Goal: Task Accomplishment & Management: Manage account settings

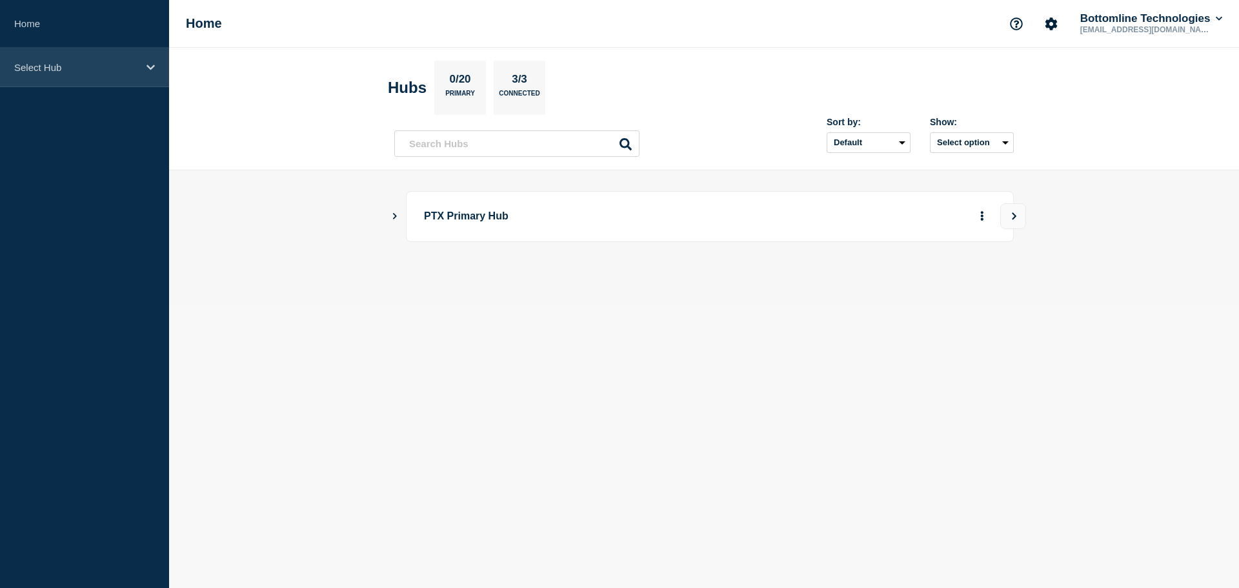
click at [117, 76] on div "Select Hub" at bounding box center [84, 67] width 169 height 39
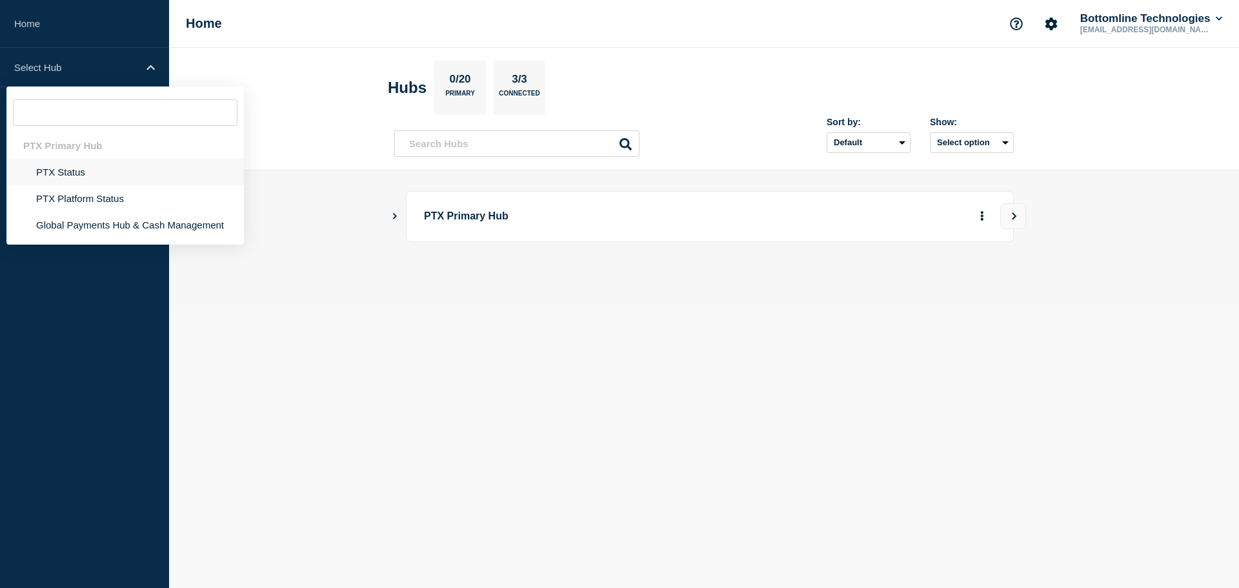
click at [82, 167] on li "PTX Status" at bounding box center [124, 172] width 237 height 26
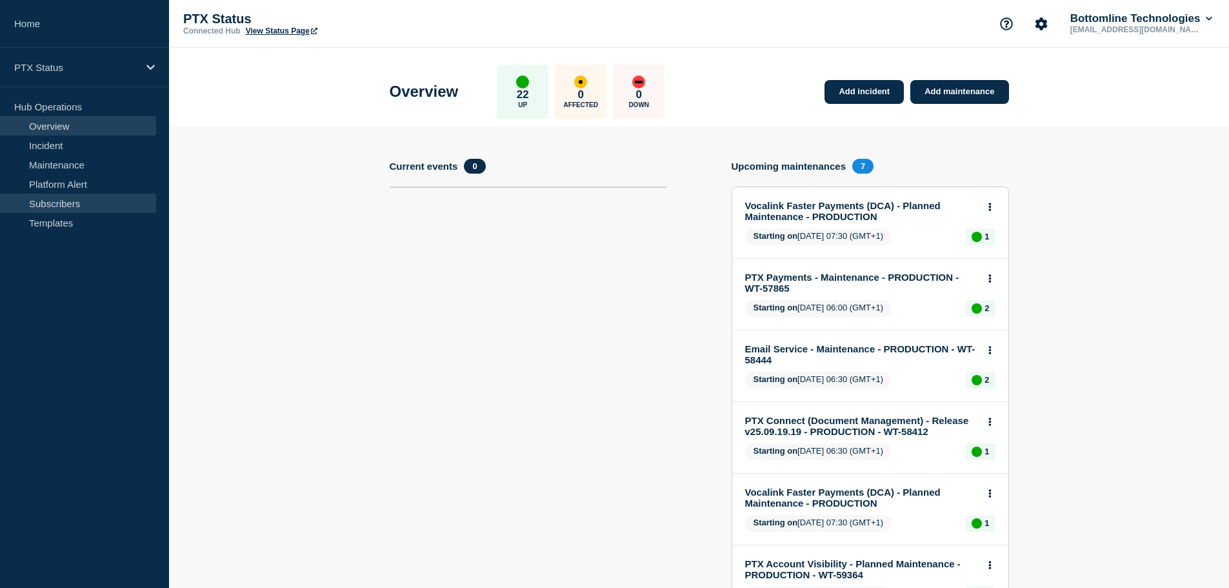
click at [54, 210] on link "Subscribers" at bounding box center [78, 203] width 156 height 19
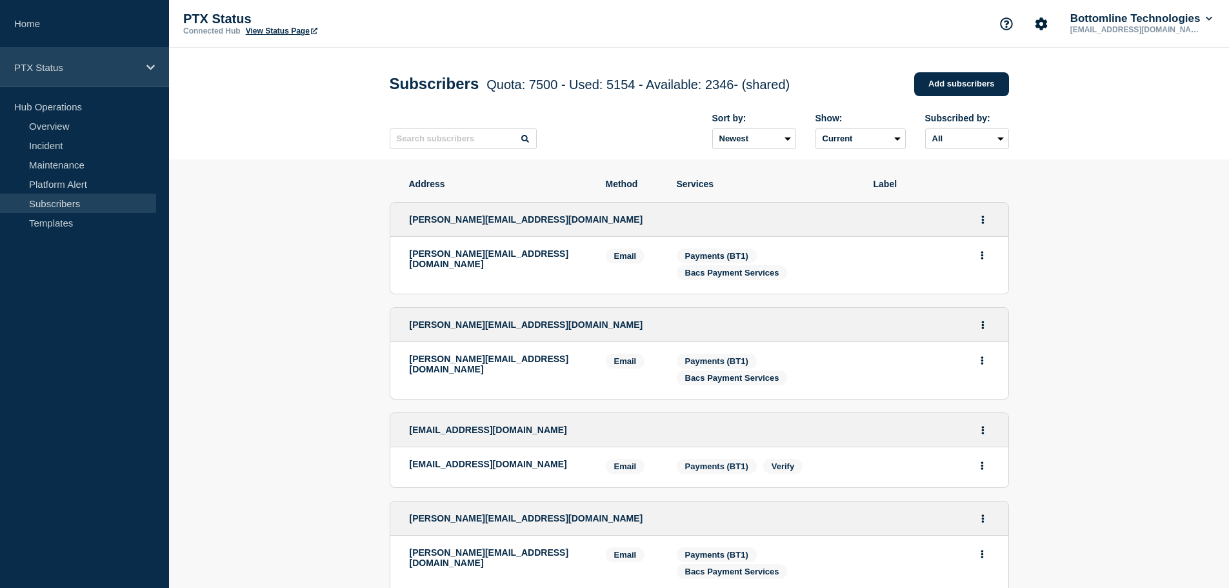
click at [77, 70] on p "PTX Status" at bounding box center [76, 67] width 124 height 11
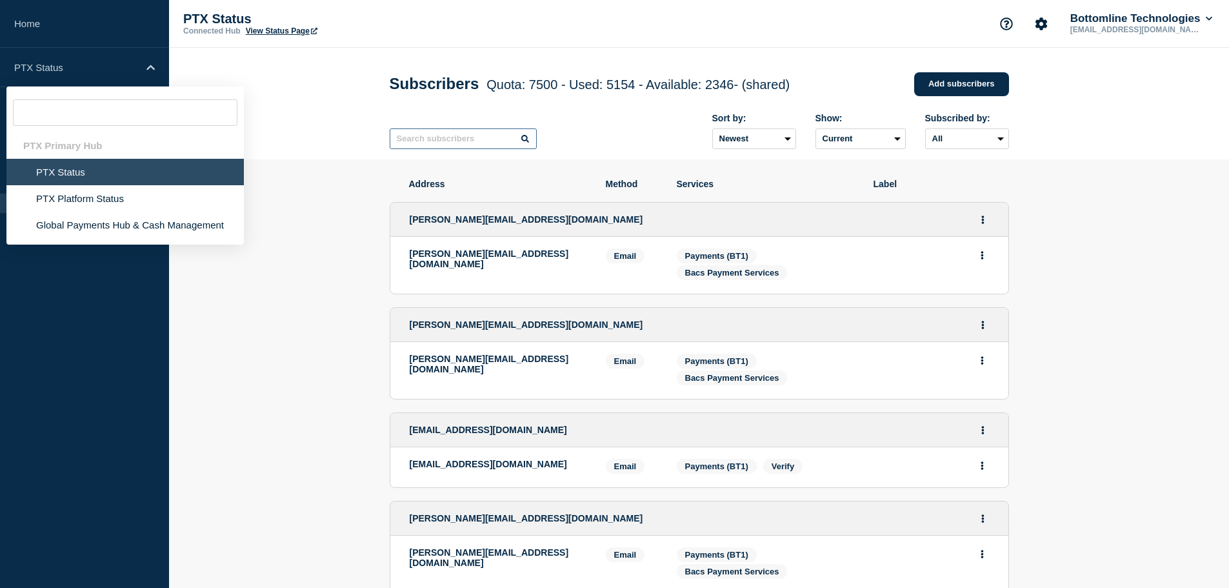
click at [463, 145] on input "text" at bounding box center [463, 138] width 147 height 21
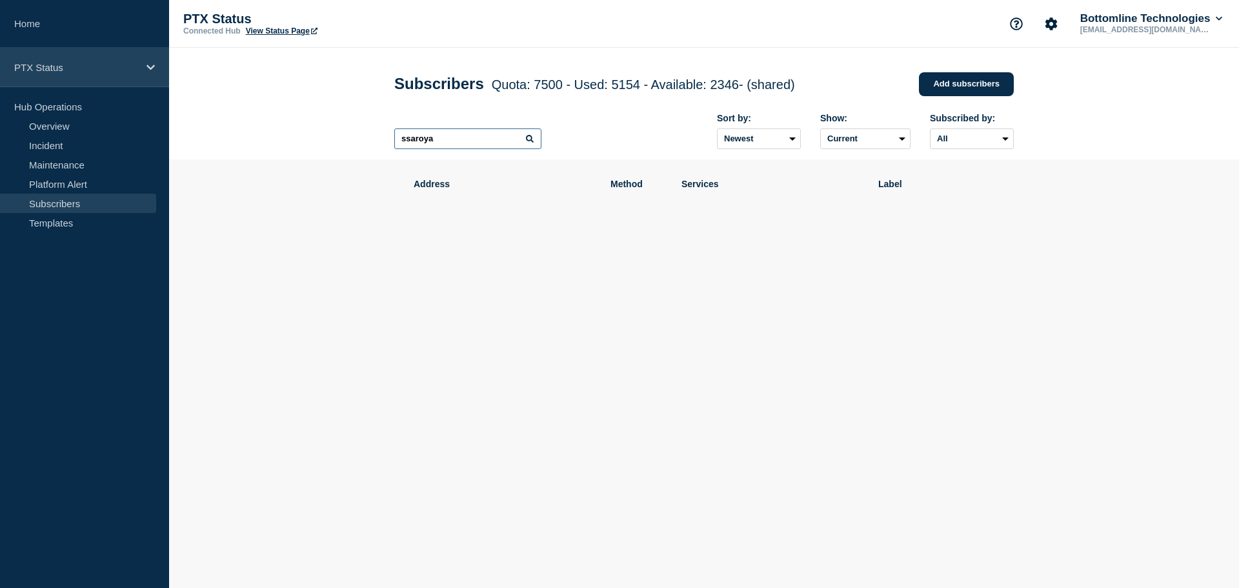
type input "ssaroya"
click at [87, 65] on p "PTX Status" at bounding box center [76, 67] width 124 height 11
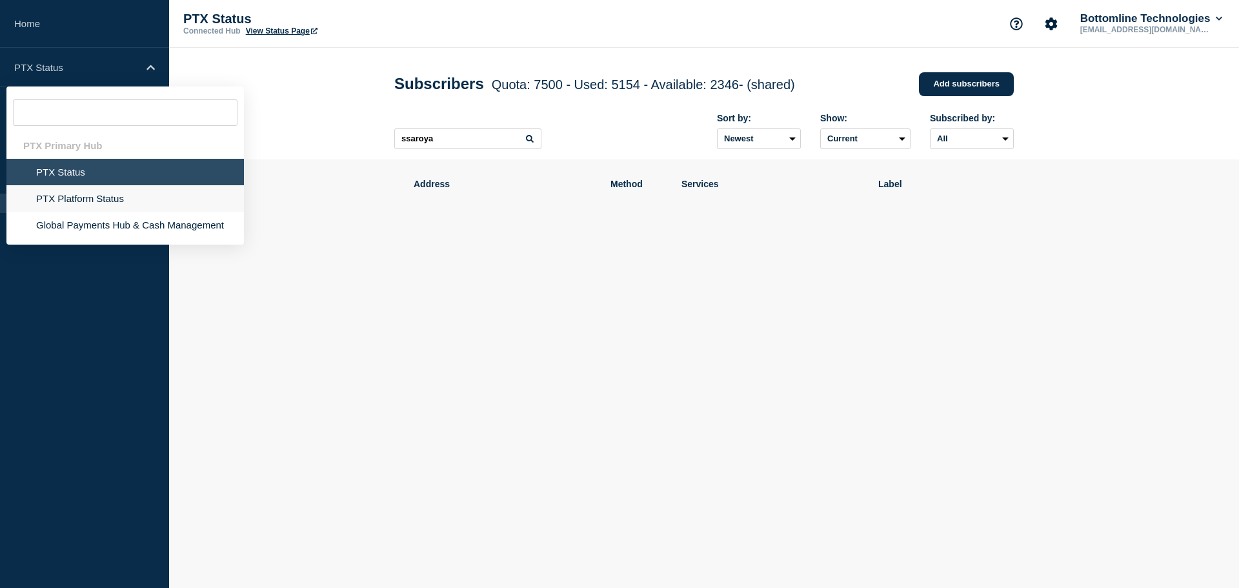
click at [70, 207] on li "PTX Platform Status" at bounding box center [124, 198] width 237 height 26
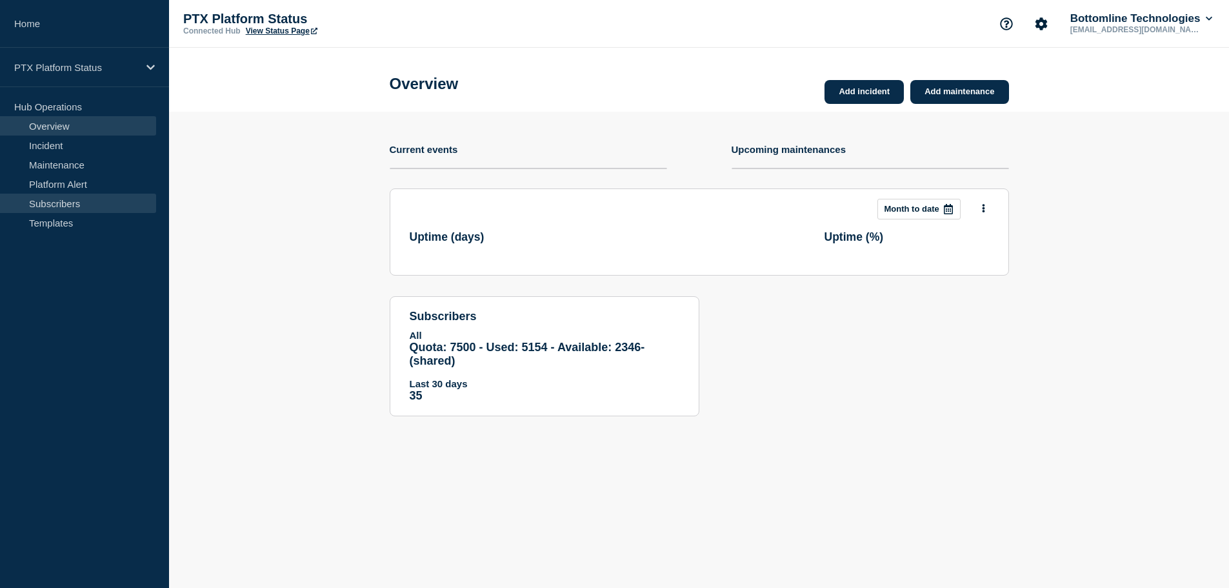
click at [68, 201] on link "Subscribers" at bounding box center [78, 203] width 156 height 19
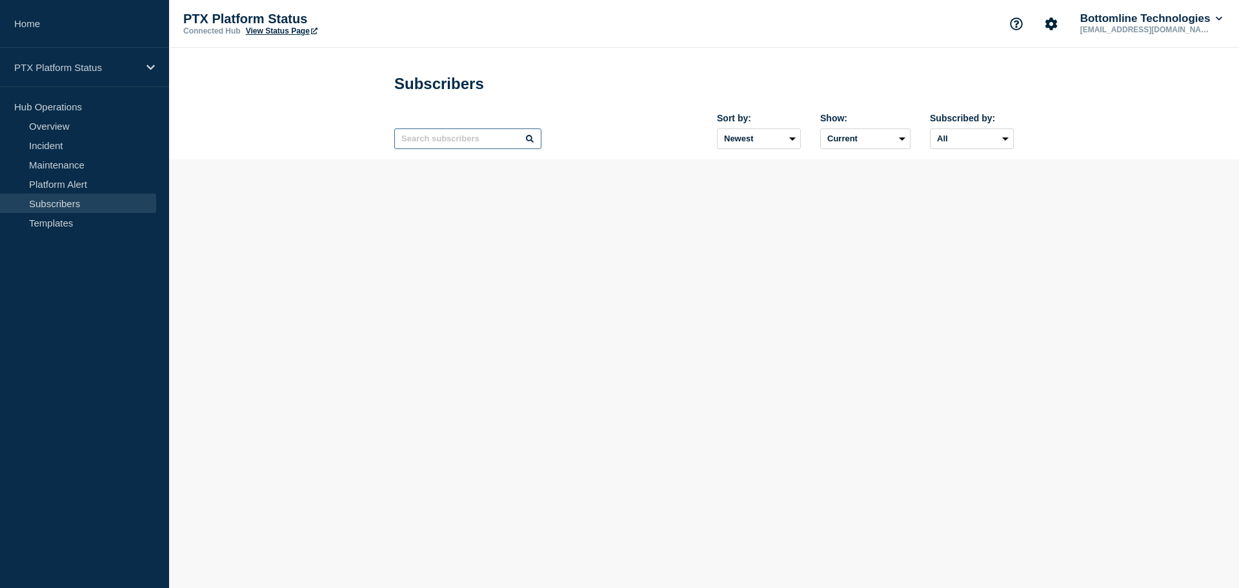
click at [463, 137] on input "text" at bounding box center [467, 138] width 147 height 21
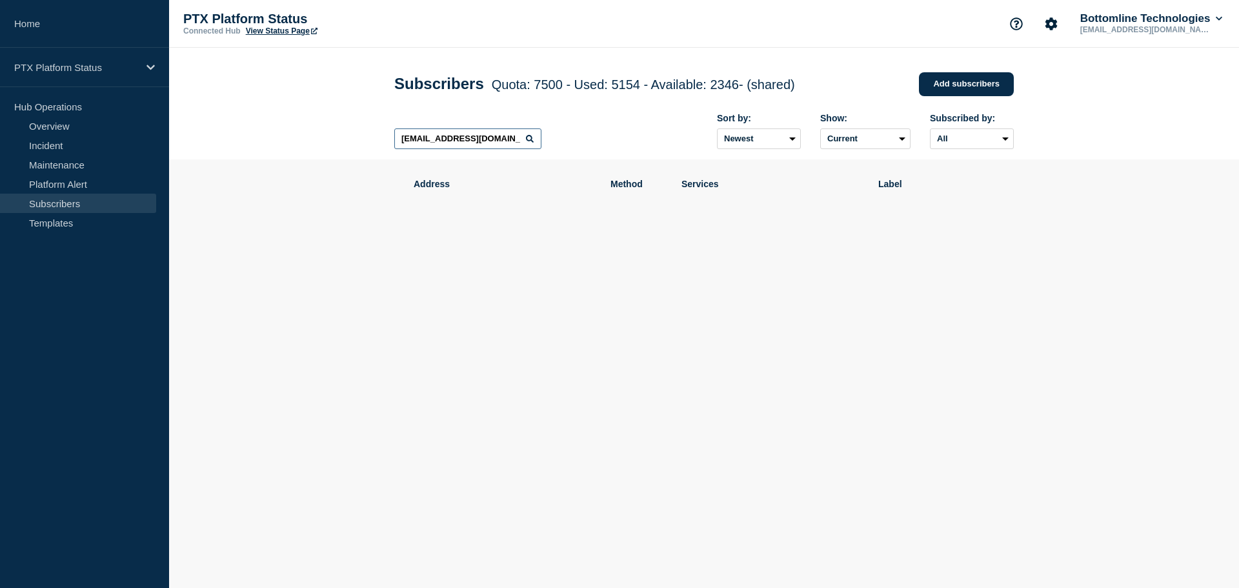
drag, startPoint x: 434, startPoint y: 141, endPoint x: 376, endPoint y: 144, distance: 58.8
click at [376, 144] on header "Subscribers Quota: 7500 - Used: 5154 - Available: 2346 - (shared) Quota Used Av…" at bounding box center [704, 104] width 1070 height 112
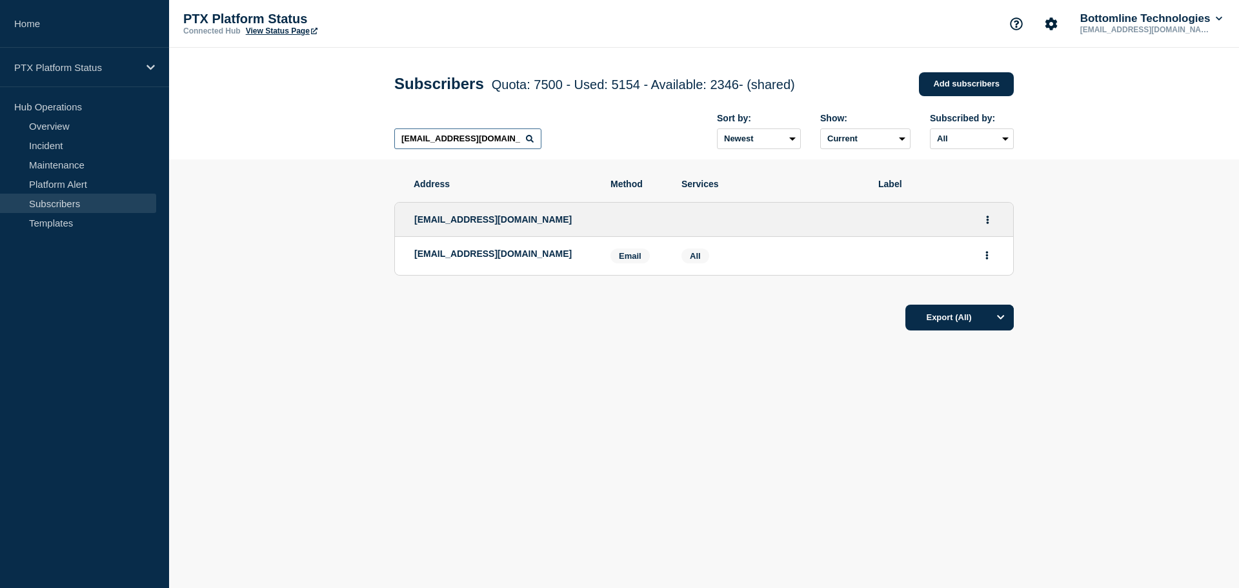
drag, startPoint x: 430, startPoint y: 141, endPoint x: 347, endPoint y: 142, distance: 83.3
click at [347, 142] on header "Subscribers Quota: 7500 - Used: 5154 - Available: 2346 - (shared) Quota Used Av…" at bounding box center [704, 104] width 1070 height 112
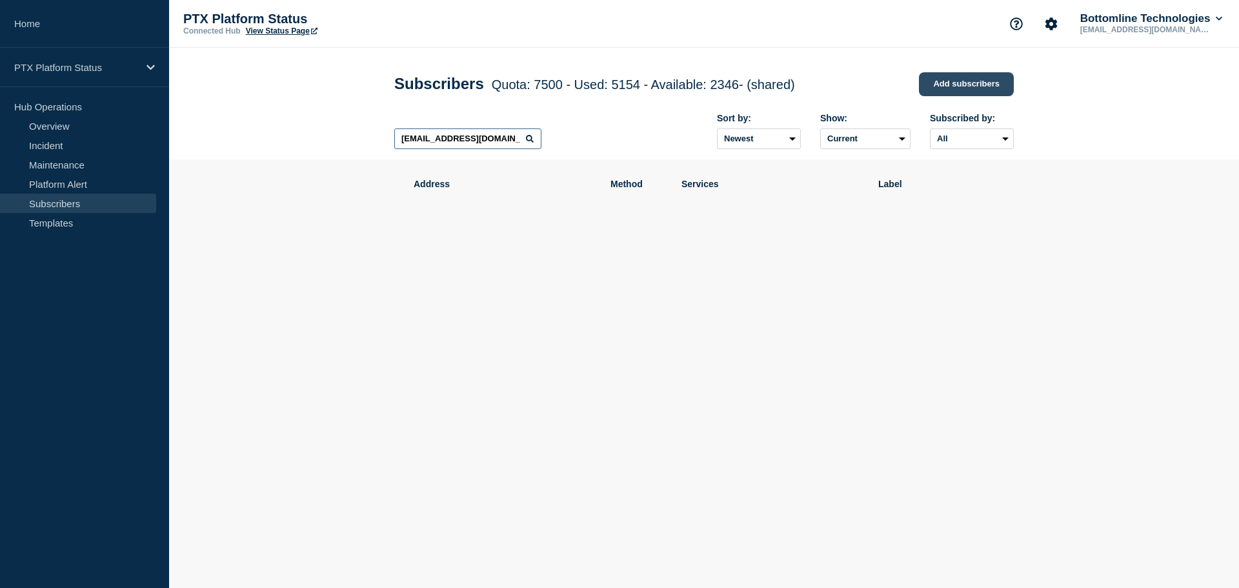
type input "[EMAIL_ADDRESS][DOMAIN_NAME]"
click at [980, 84] on link "Add subscribers" at bounding box center [966, 84] width 95 height 24
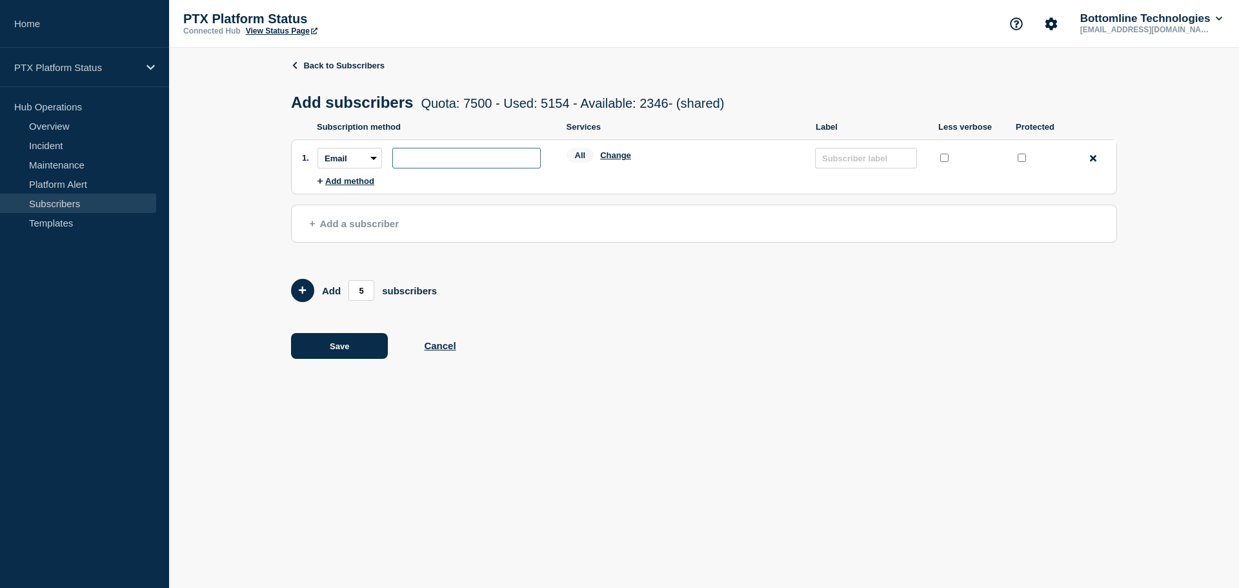
click at [450, 163] on input "subscription-address" at bounding box center [466, 158] width 148 height 21
type input "[EMAIL_ADDRESS][DOMAIN_NAME]"
click at [607, 160] on button "Change" at bounding box center [615, 155] width 31 height 10
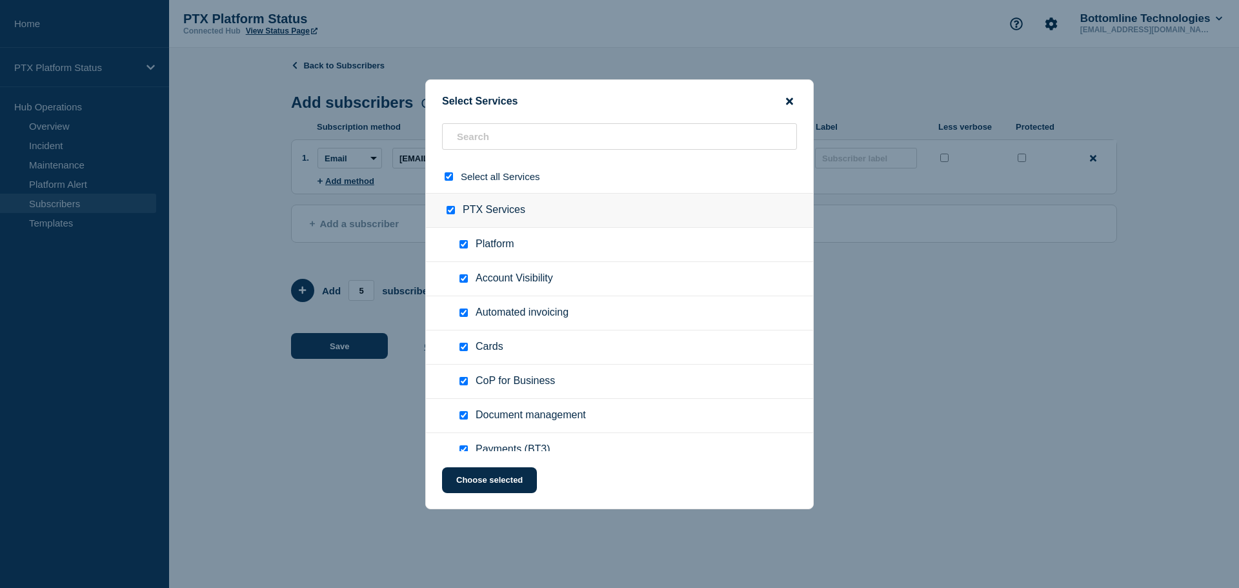
click at [789, 96] on icon "close button" at bounding box center [789, 101] width 7 height 10
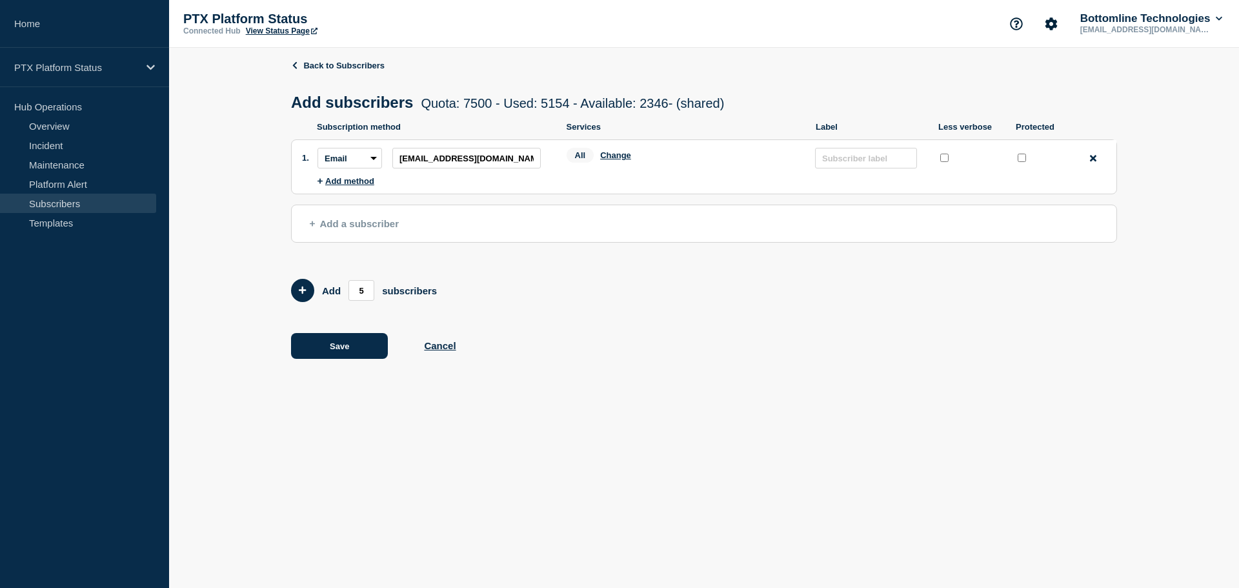
click at [1020, 157] on input "protected checkbox" at bounding box center [1022, 158] width 8 height 8
checkbox input "true"
click at [310, 347] on button "Save" at bounding box center [339, 346] width 97 height 26
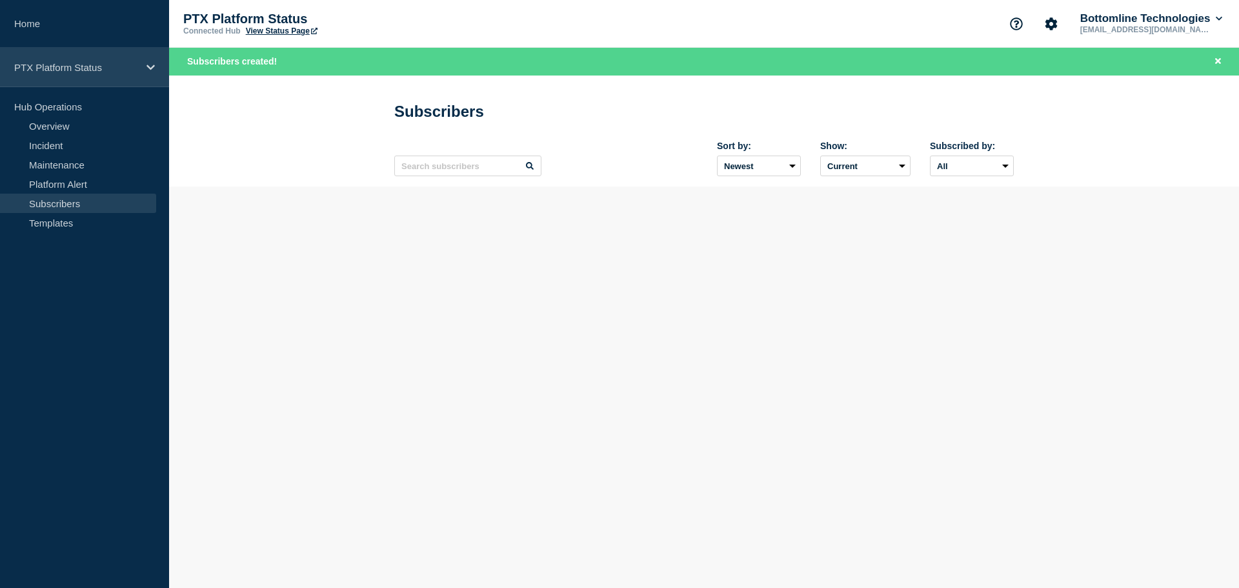
click at [50, 66] on p "PTX Platform Status" at bounding box center [76, 67] width 124 height 11
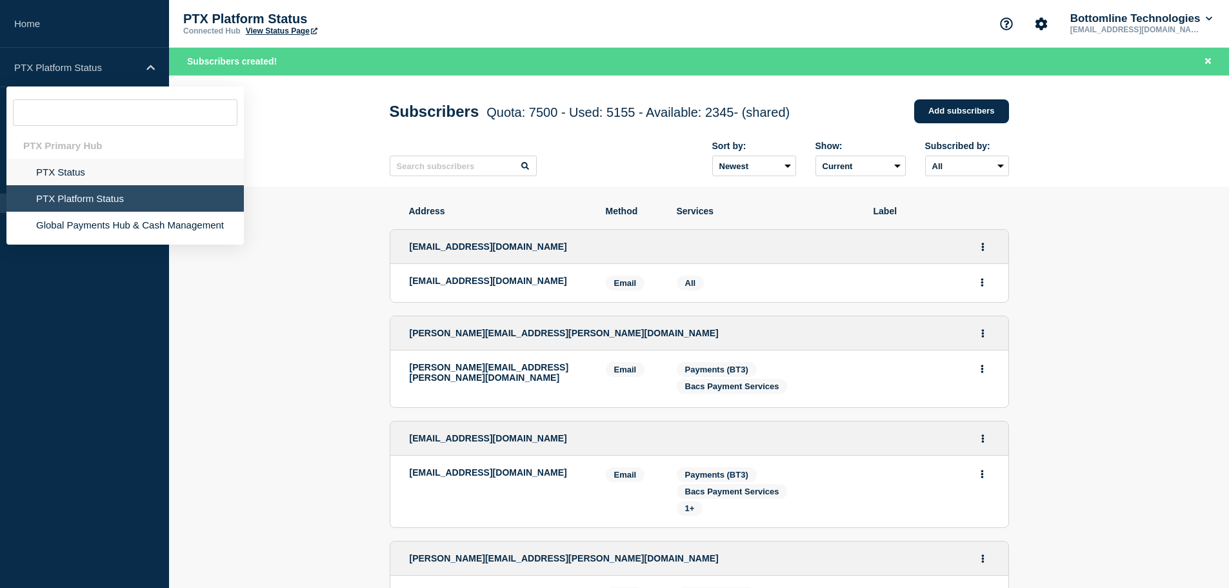
click at [66, 170] on li "PTX Status" at bounding box center [124, 172] width 237 height 26
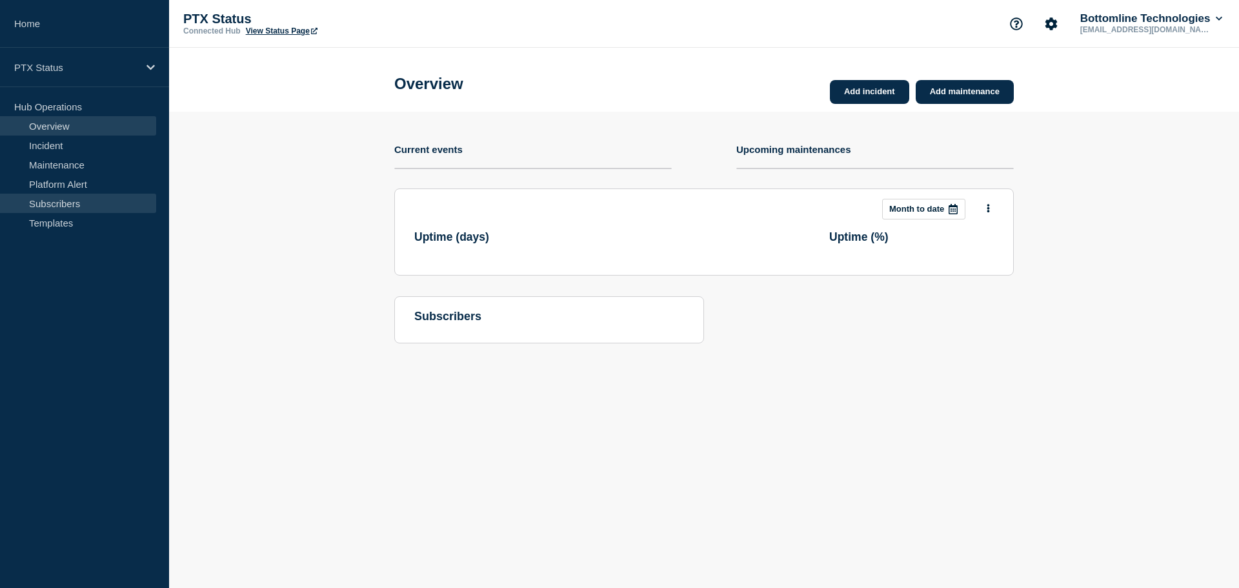
click at [64, 207] on link "Subscribers" at bounding box center [78, 203] width 156 height 19
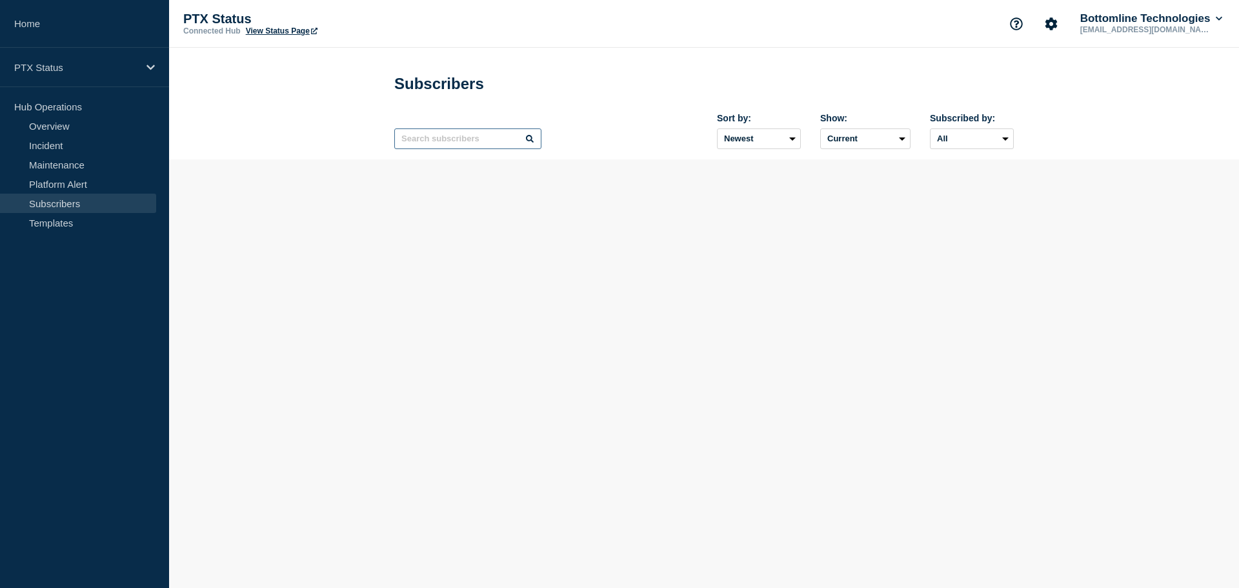
click at [445, 146] on input "text" at bounding box center [467, 138] width 147 height 21
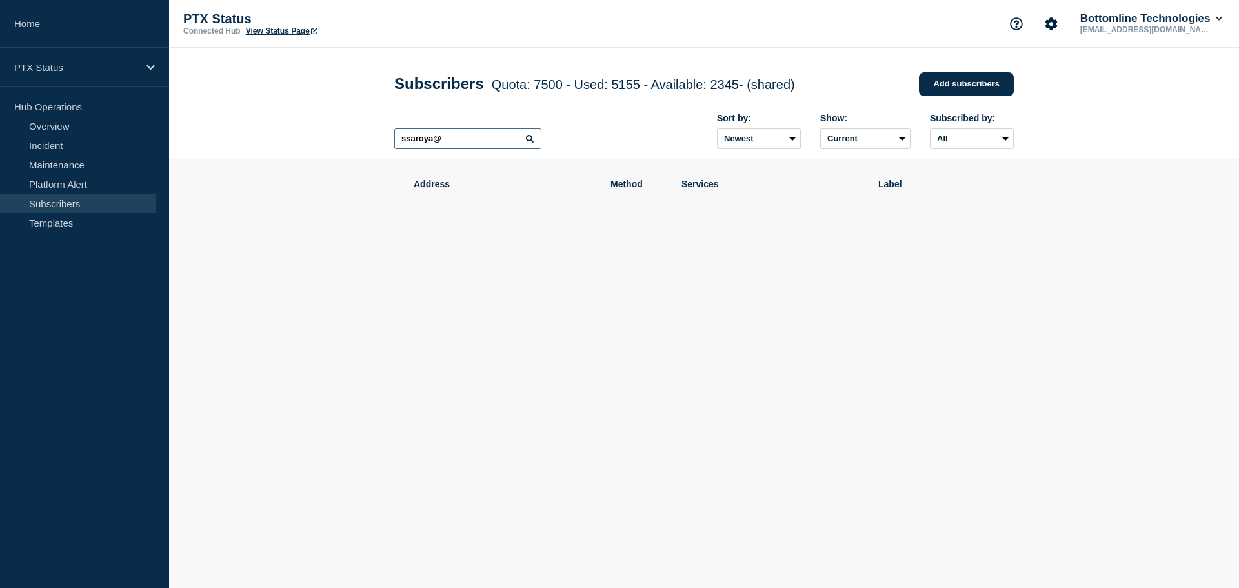
drag, startPoint x: 443, startPoint y: 143, endPoint x: 381, endPoint y: 134, distance: 62.6
click at [381, 134] on div "Subscribers Quota: 7500 - Used: 5155 - Available: 2345 - (shared) Quota Used Av…" at bounding box center [704, 104] width 649 height 112
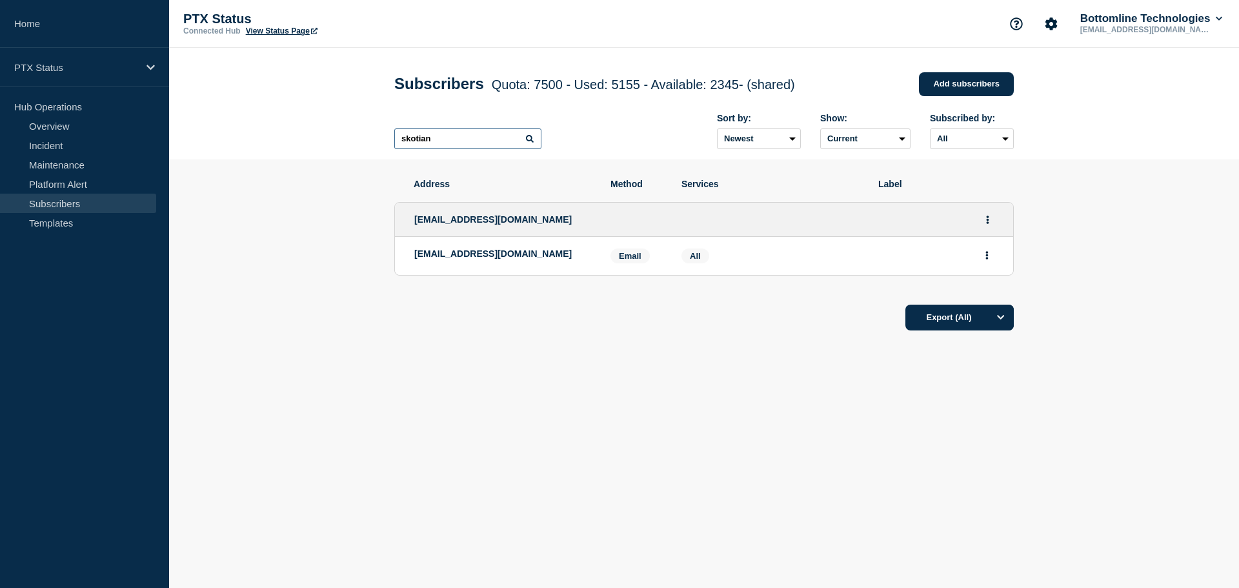
drag, startPoint x: 436, startPoint y: 139, endPoint x: 348, endPoint y: 136, distance: 87.2
click at [348, 136] on header "Subscribers Quota: 7500 - Used: 5155 - Available: 2345 - (shared) Quota Used Av…" at bounding box center [704, 104] width 1070 height 112
type input "skotian"
click at [965, 79] on link "Add subscribers" at bounding box center [966, 84] width 95 height 24
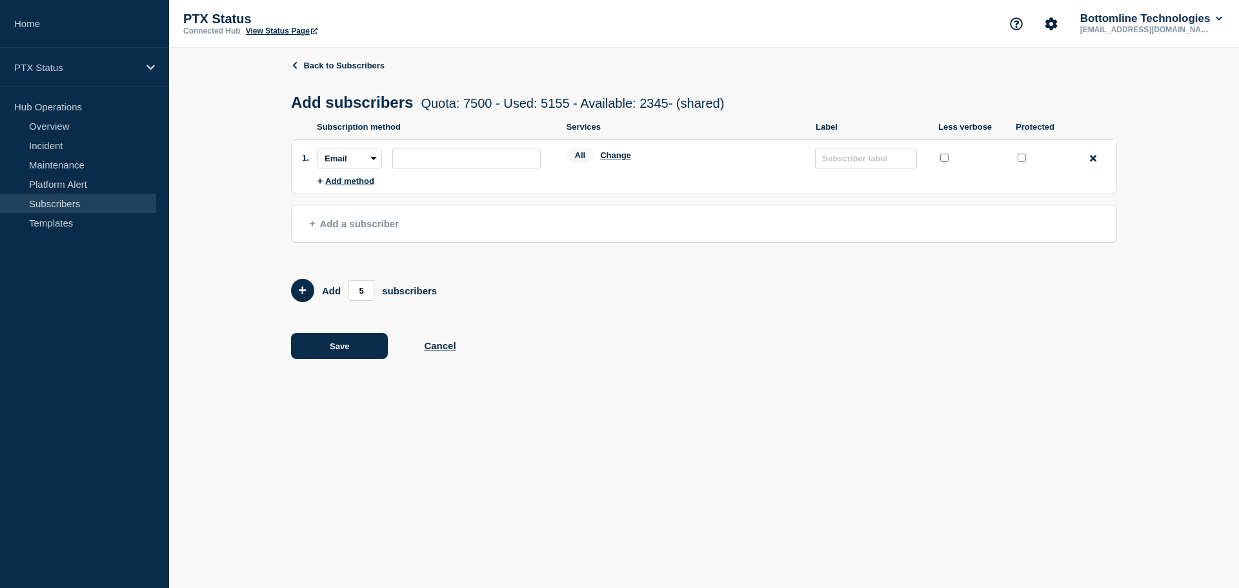
click at [473, 176] on li "Subscription method: Email SMS Webhook Slack Teams Address: Services: All Chang…" at bounding box center [717, 158] width 799 height 36
click at [472, 167] on input "subscription-address" at bounding box center [466, 158] width 148 height 21
type input "[EMAIL_ADDRESS][DOMAIN_NAME]"
click at [1022, 159] on input "protected checkbox" at bounding box center [1022, 158] width 8 height 8
checkbox input "true"
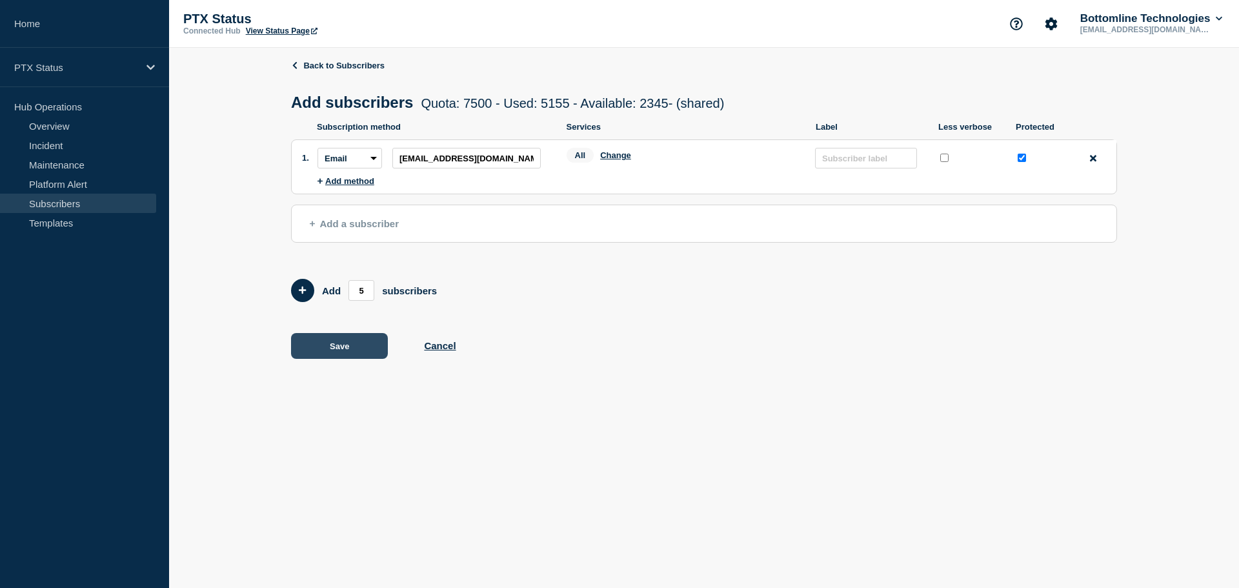
click at [318, 351] on button "Save" at bounding box center [339, 346] width 97 height 26
